Goal: Find specific page/section: Find specific page/section

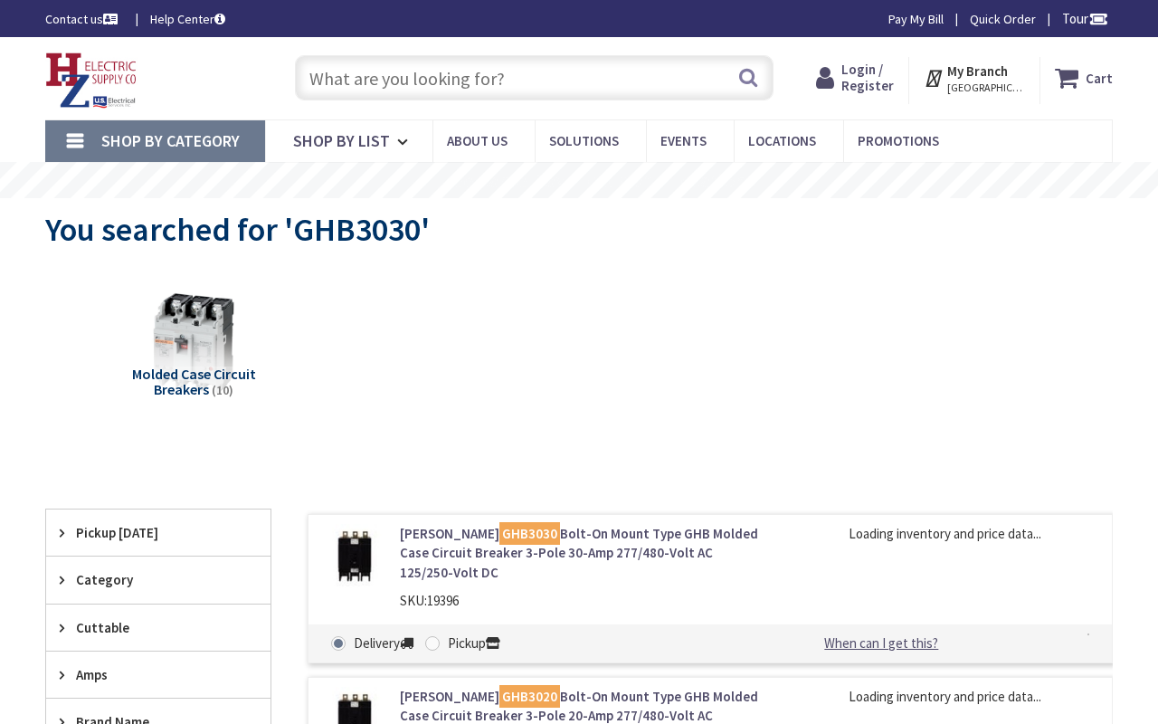
type input "[GEOGRAPHIC_DATA] in [GEOGRAPHIC_DATA], [GEOGRAPHIC_DATA]"
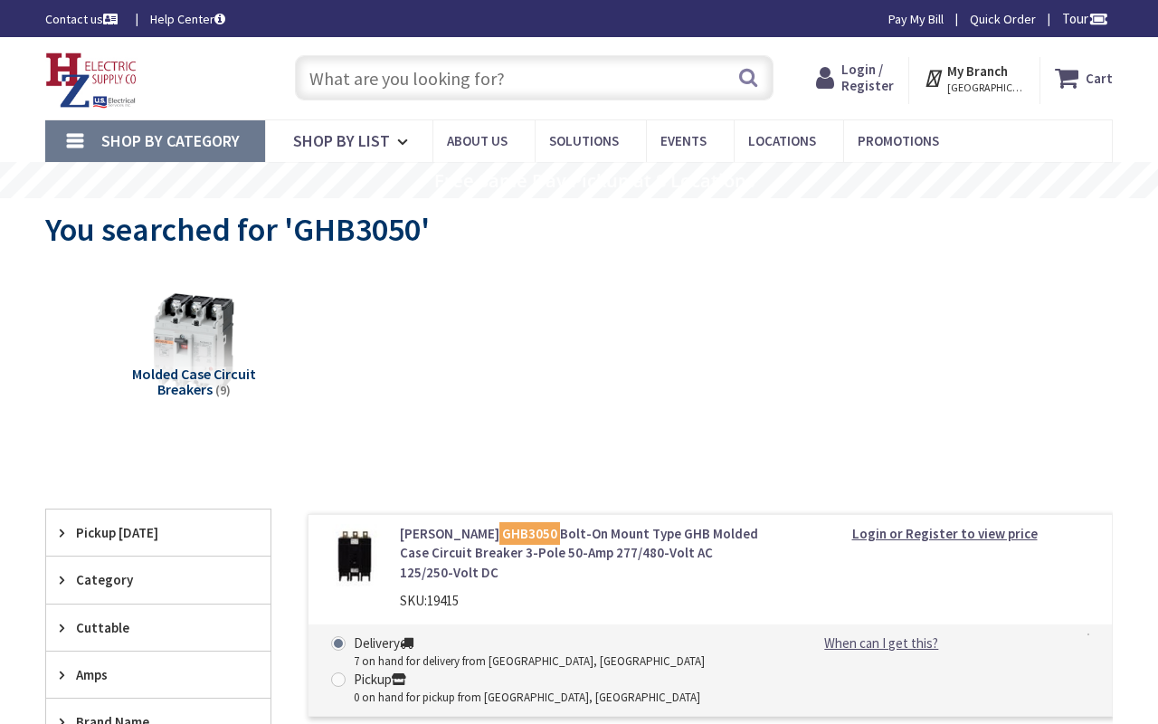
type input "[GEOGRAPHIC_DATA] in [GEOGRAPHIC_DATA], [GEOGRAPHIC_DATA]"
